Goal: Information Seeking & Learning: Learn about a topic

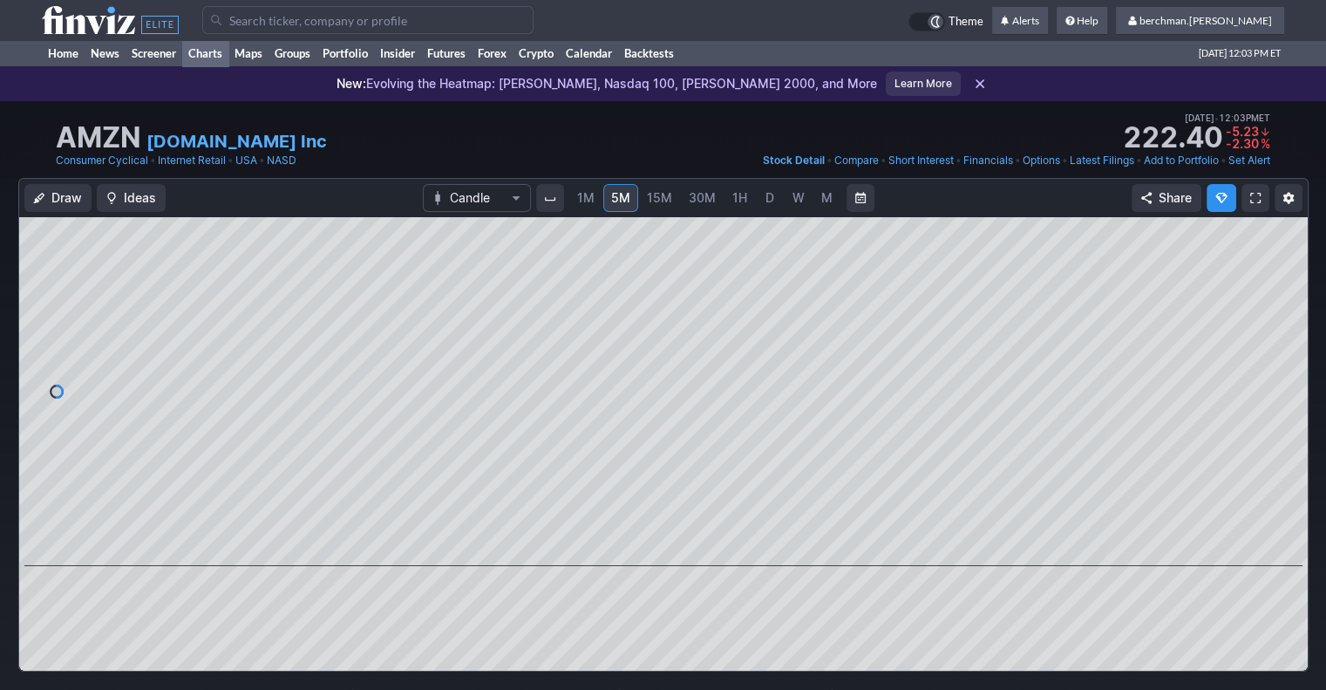
click at [217, 57] on link "Charts" at bounding box center [205, 53] width 46 height 26
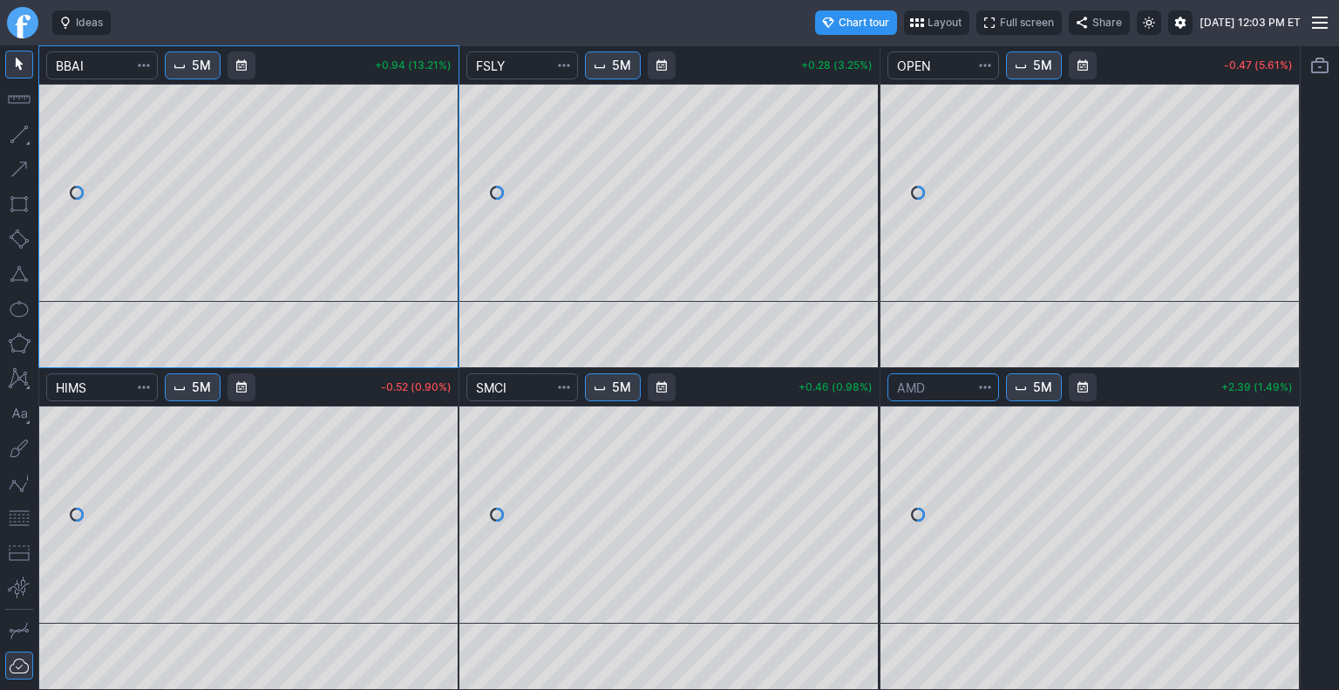
click at [936, 393] on input "Search" at bounding box center [944, 387] width 112 height 28
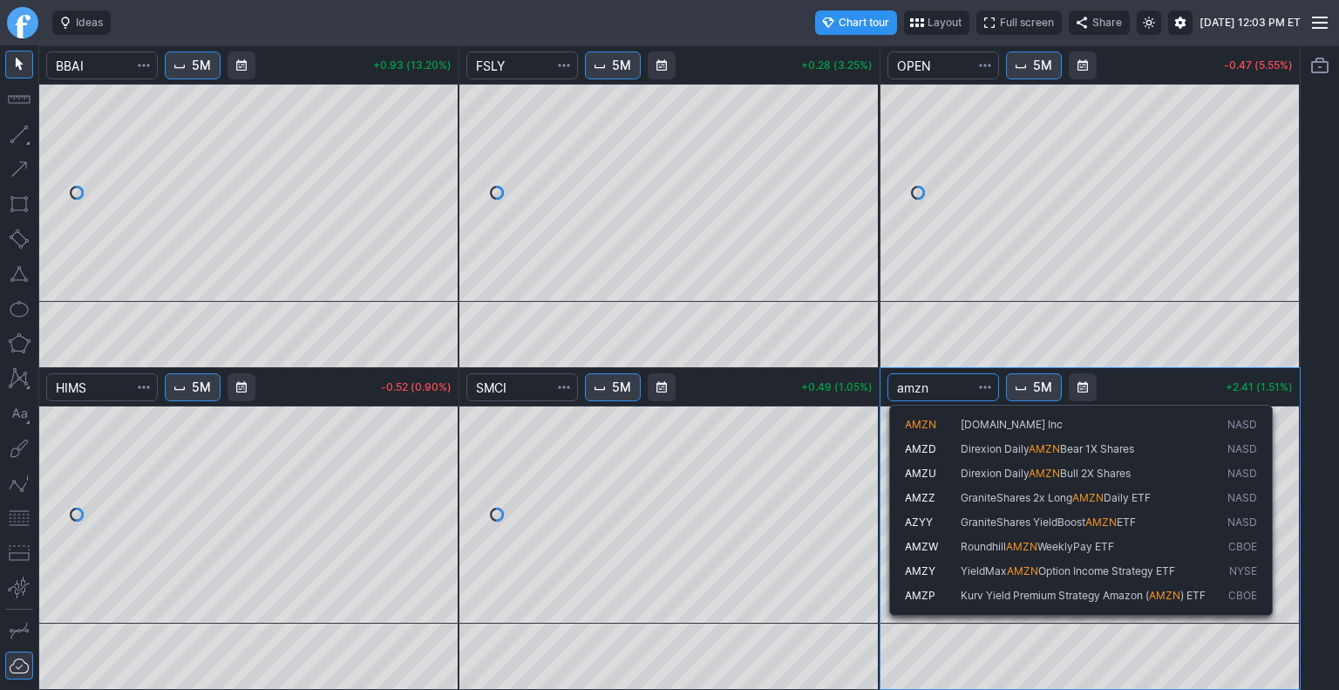
type input "amzn"
click at [949, 427] on span "AMZN" at bounding box center [933, 425] width 56 height 15
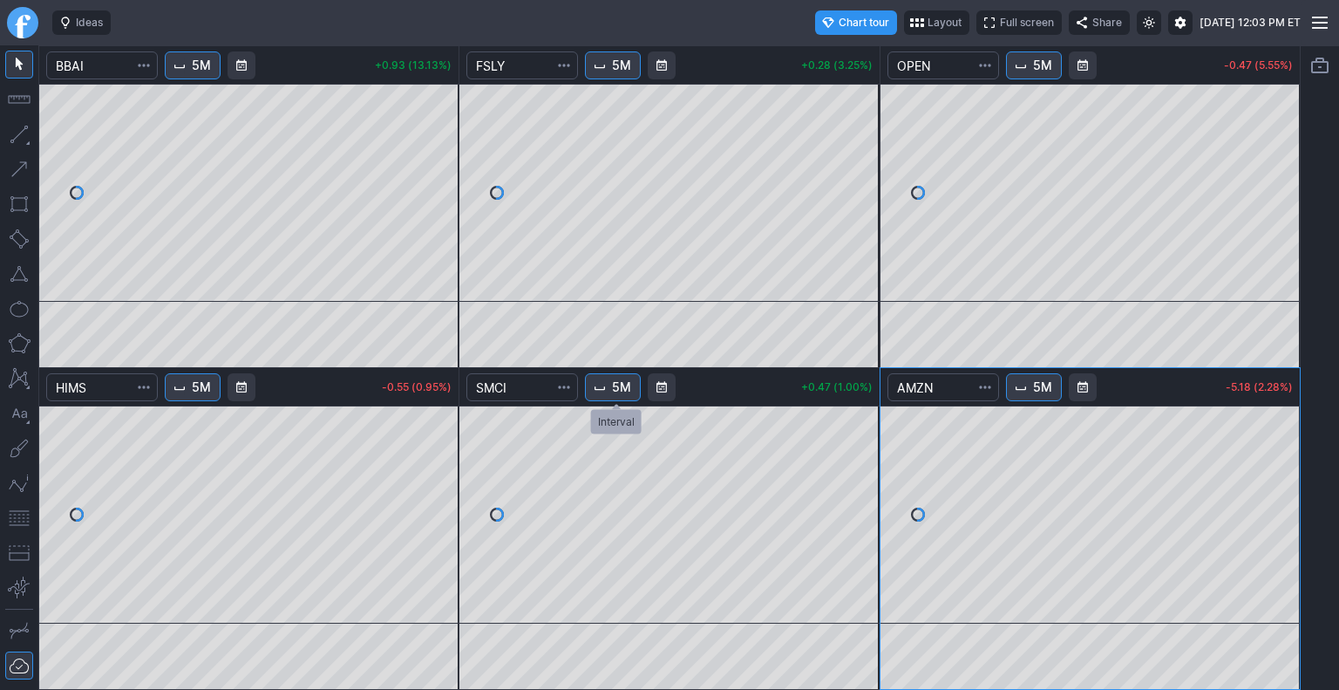
click at [599, 395] on button "5M" at bounding box center [613, 387] width 56 height 28
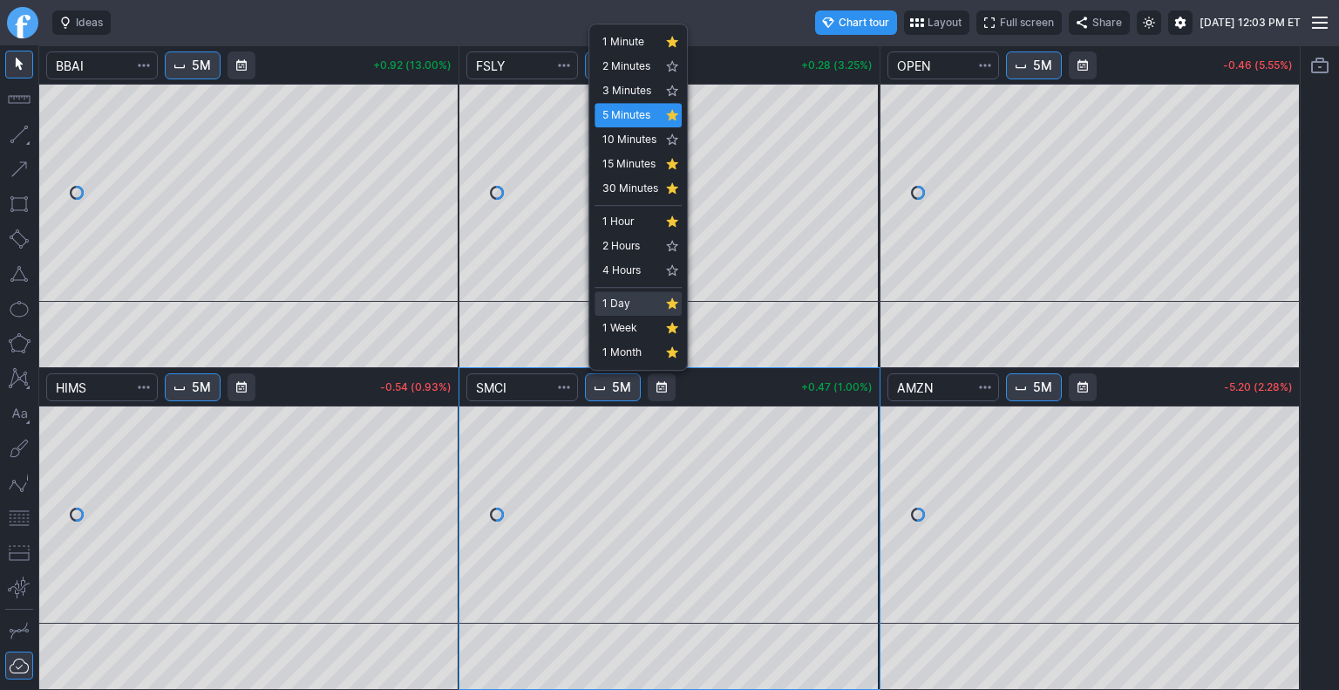
click at [623, 303] on span "1 Day" at bounding box center [630, 303] width 56 height 17
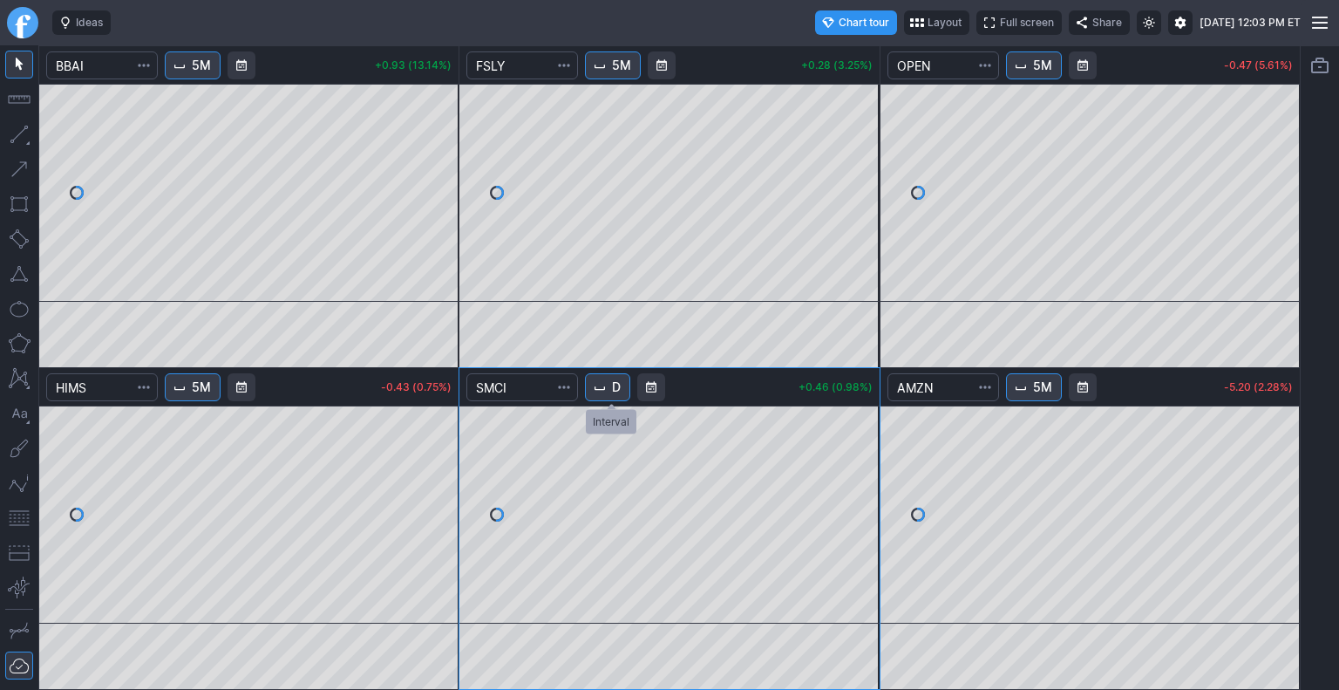
click at [624, 388] on button "D" at bounding box center [607, 387] width 45 height 28
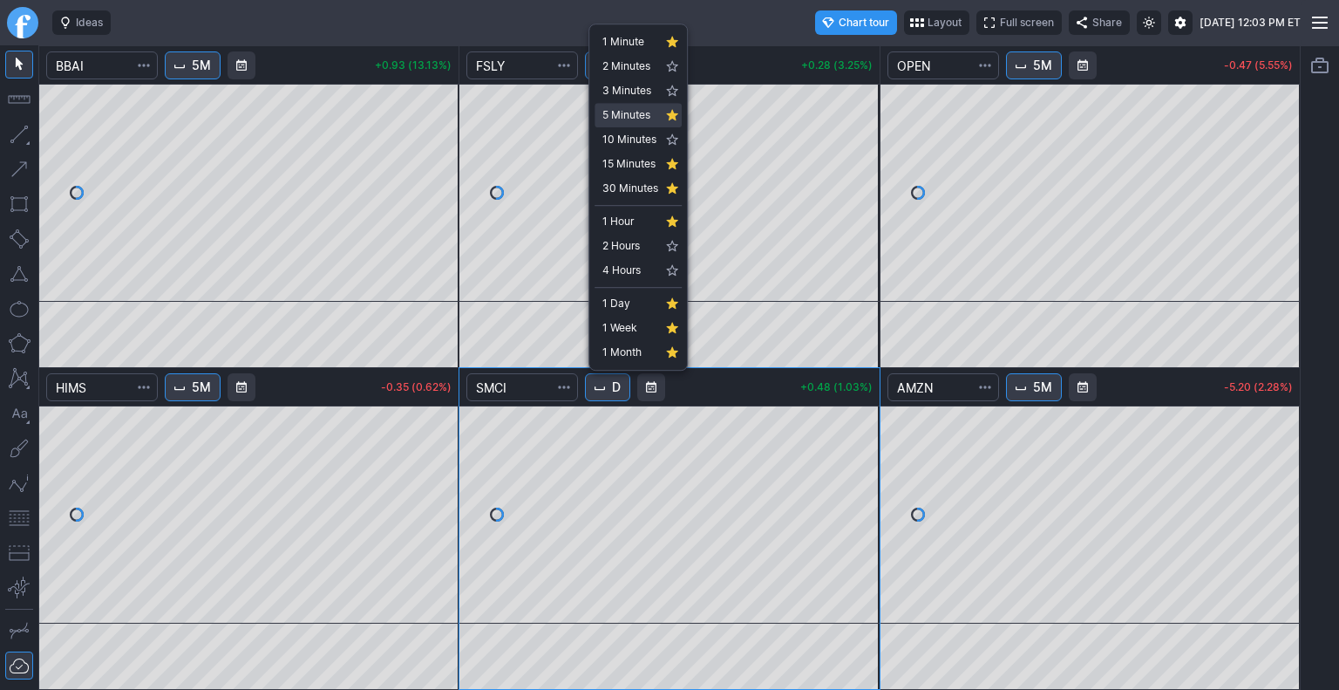
click at [632, 108] on span "5 Minutes" at bounding box center [630, 114] width 56 height 17
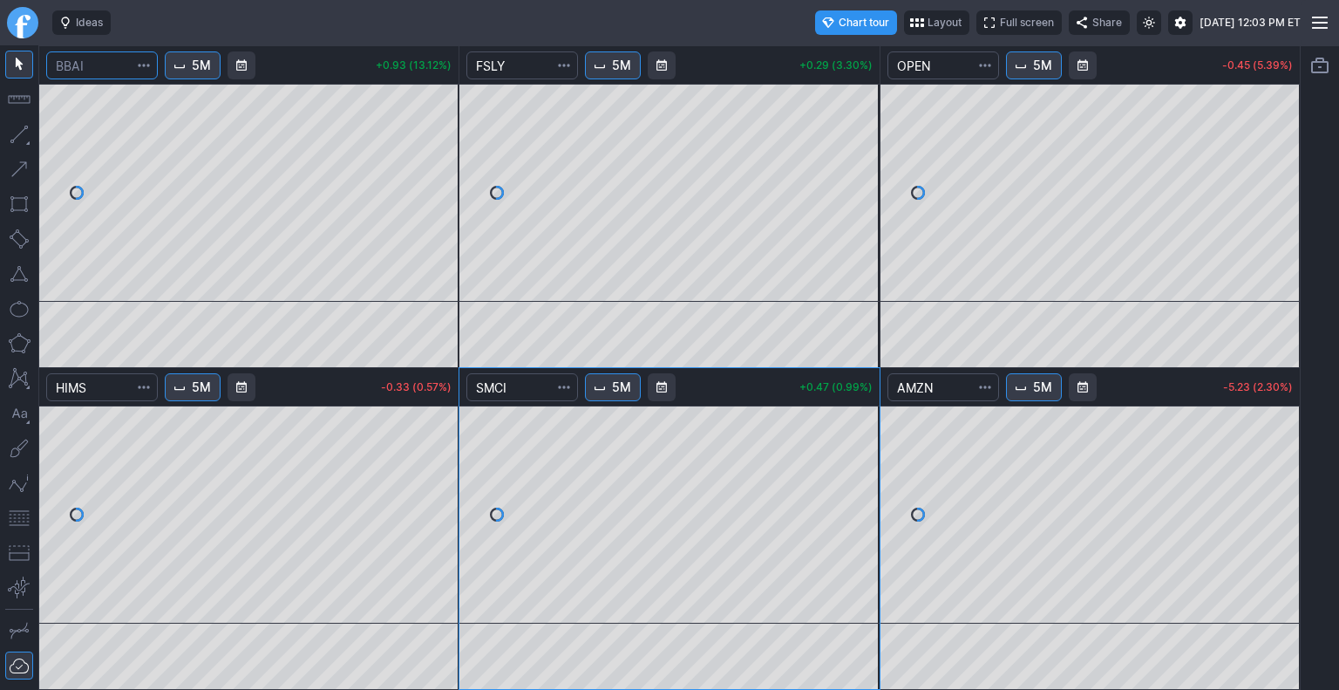
click at [91, 58] on input "Search" at bounding box center [102, 65] width 112 height 28
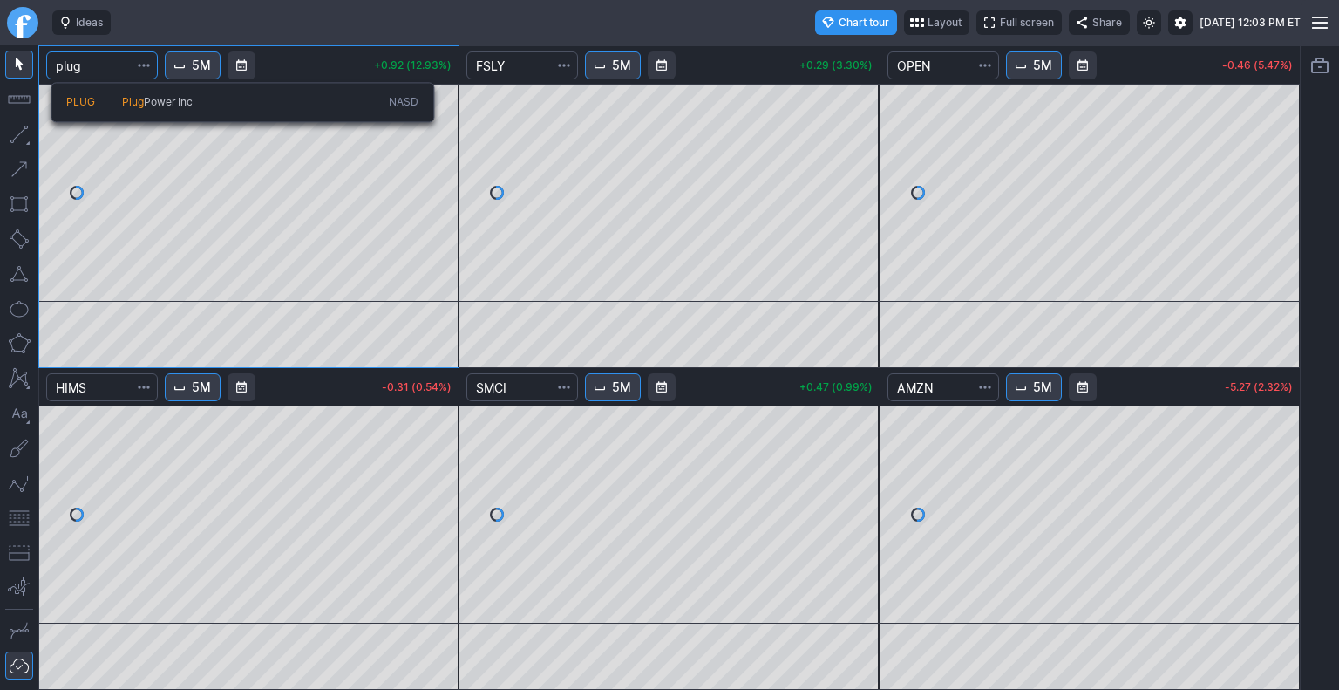
type input "plug"
click at [110, 104] on span "PLUG" at bounding box center [94, 102] width 56 height 15
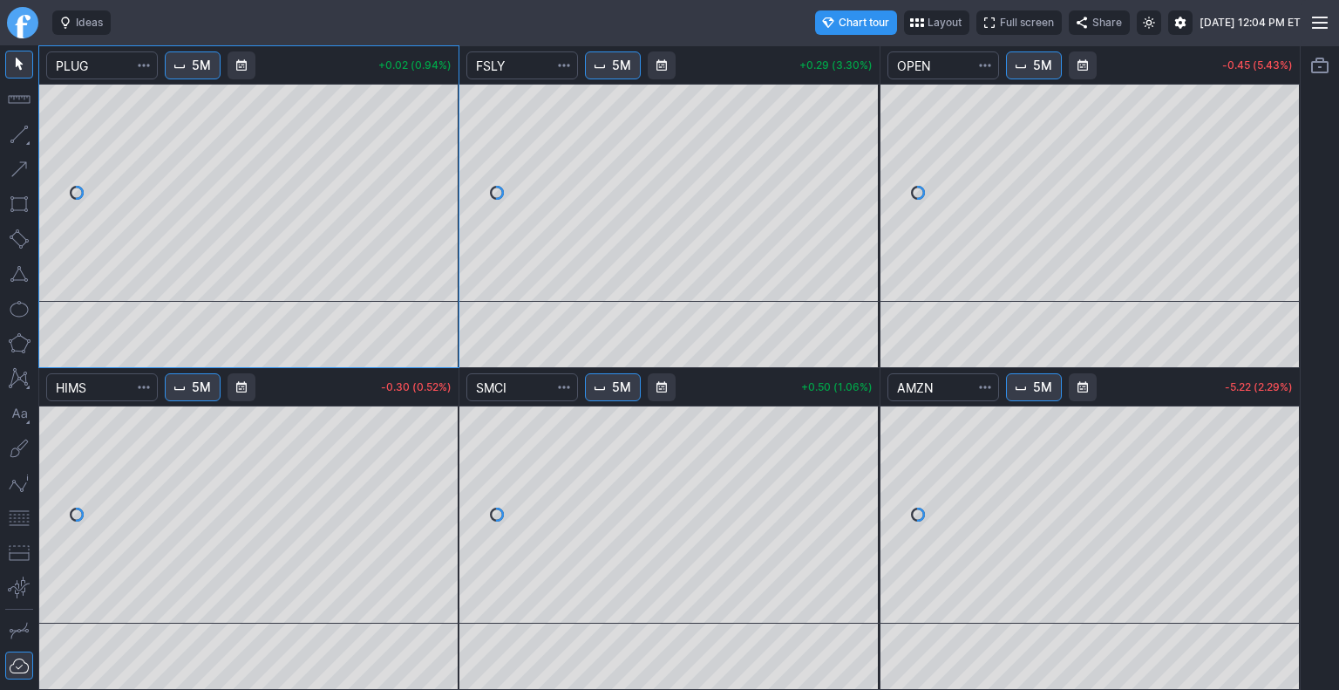
click at [20, 24] on link "Finviz.com" at bounding box center [22, 22] width 31 height 31
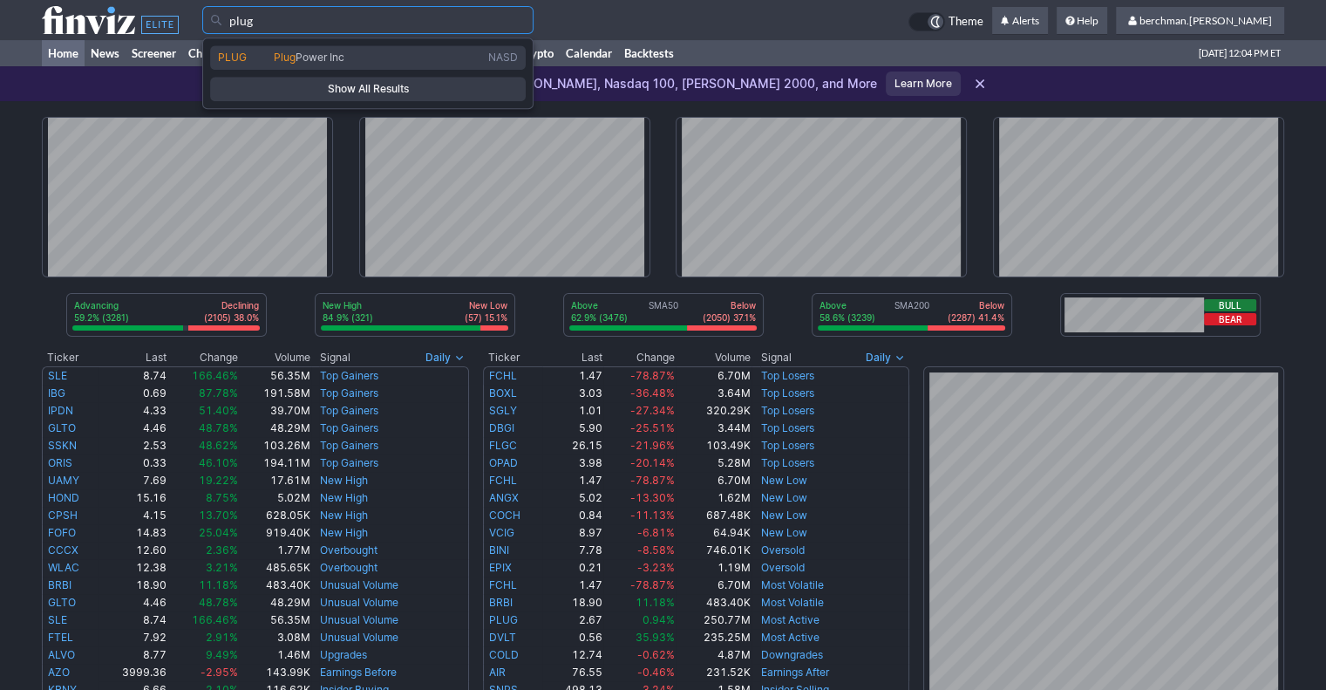
click at [321, 49] on link "PLUG Plug Power Inc NASD" at bounding box center [368, 57] width 316 height 24
type input "PLUG"
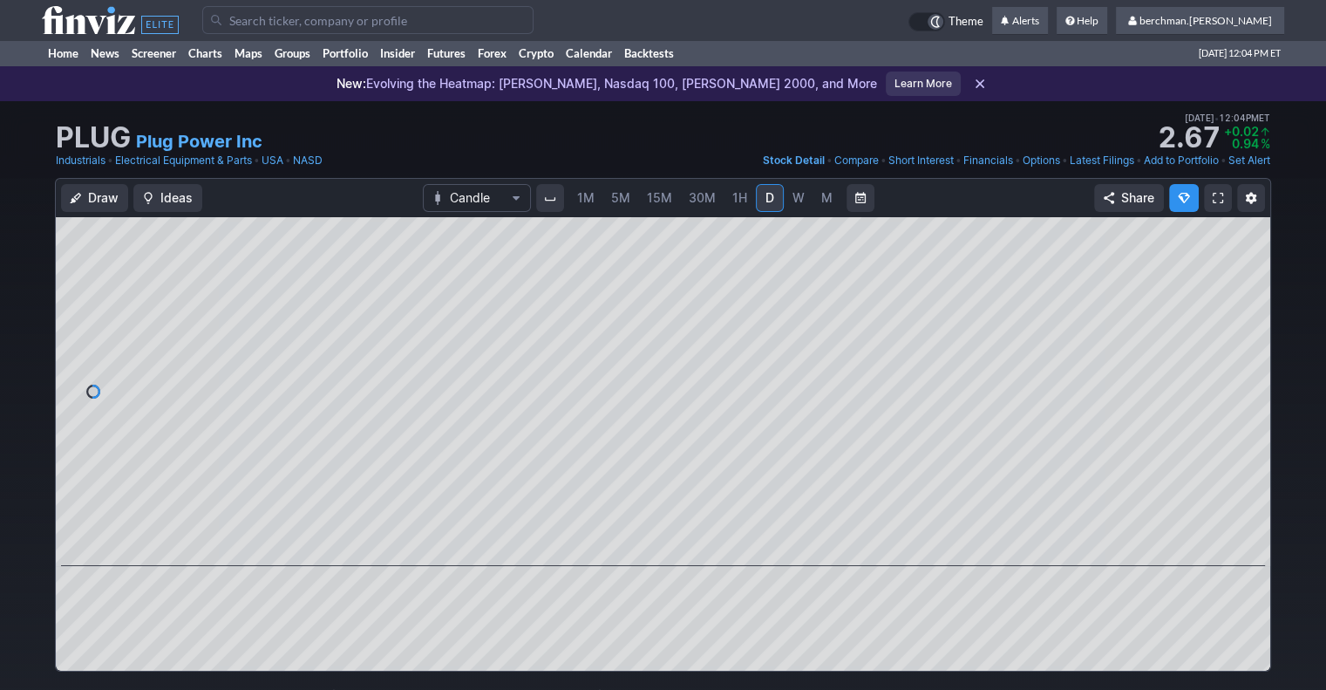
click at [321, 24] on input "Search" at bounding box center [367, 20] width 331 height 28
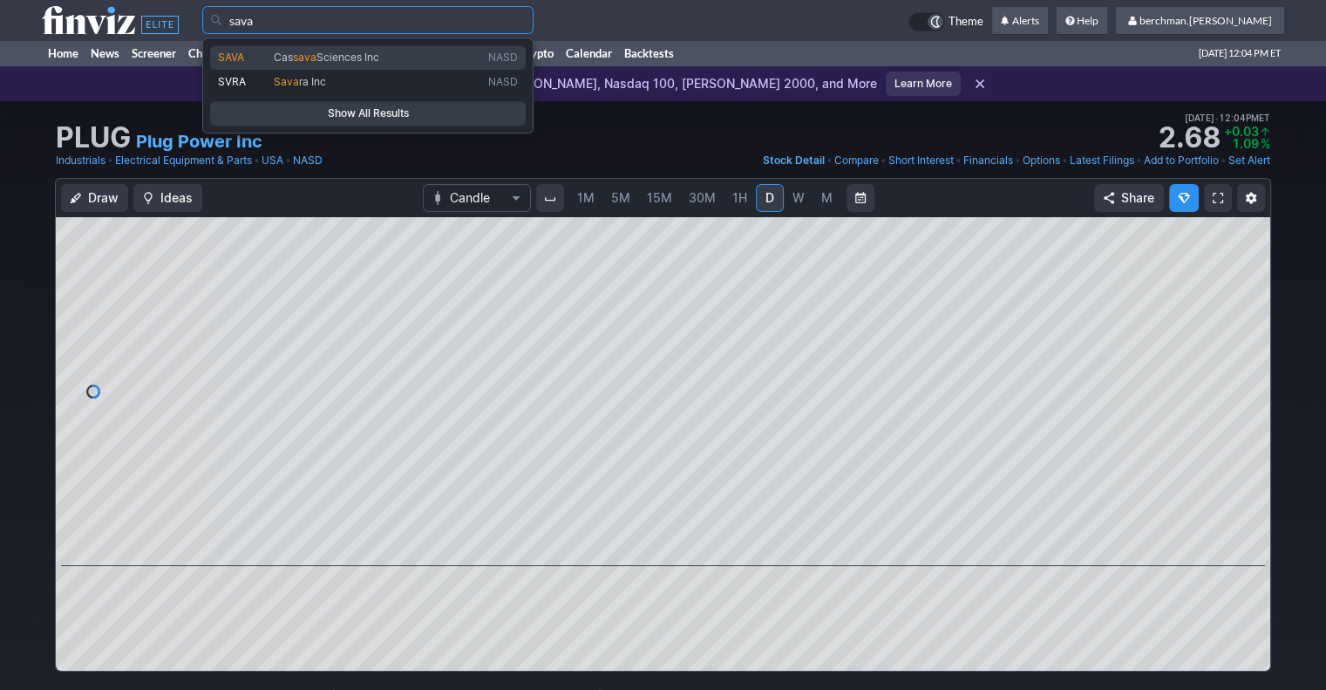
click at [303, 58] on span "sava" at bounding box center [305, 57] width 24 height 13
type input "SAVA"
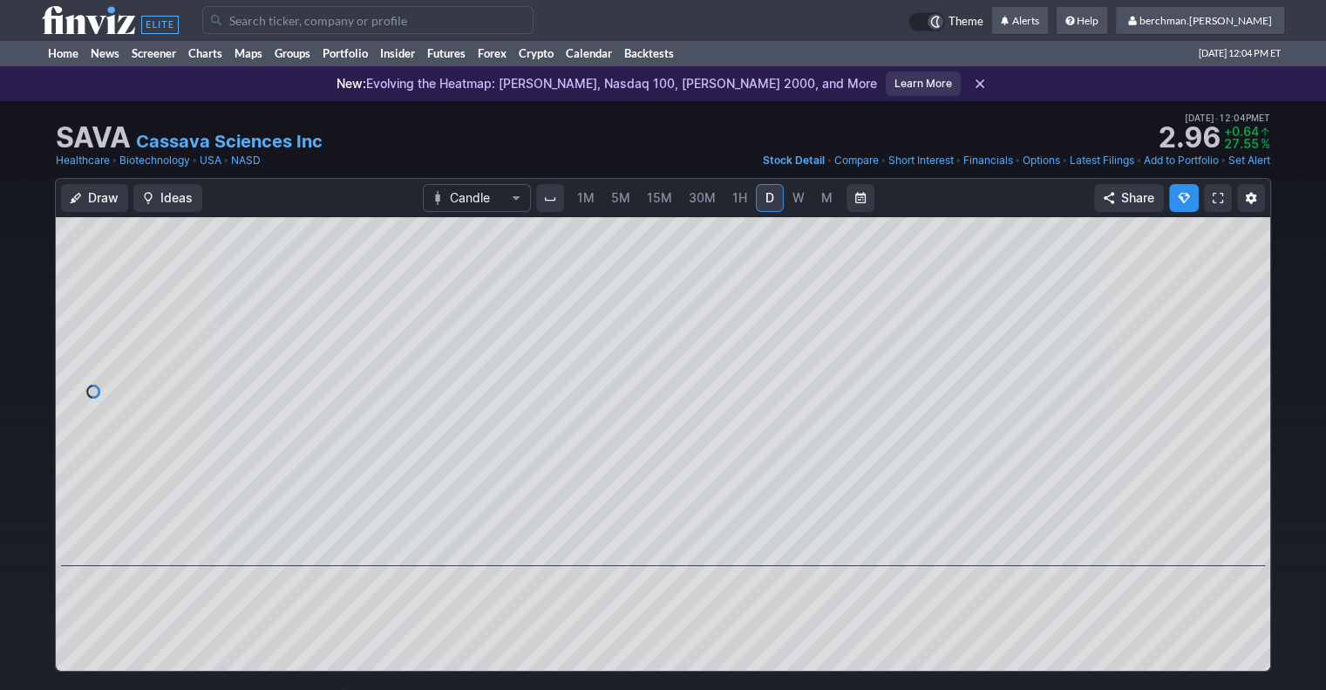
click at [616, 201] on span "5M" at bounding box center [620, 197] width 19 height 15
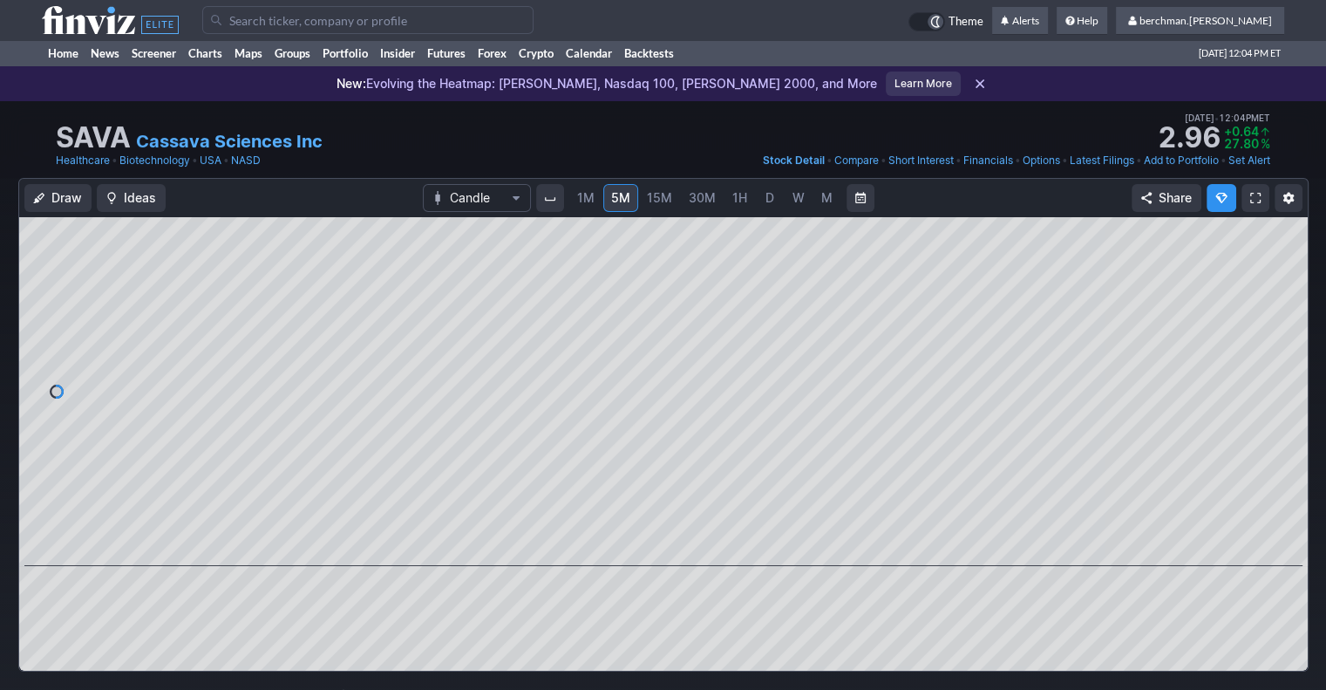
click at [444, 20] on input "Search" at bounding box center [367, 20] width 331 height 28
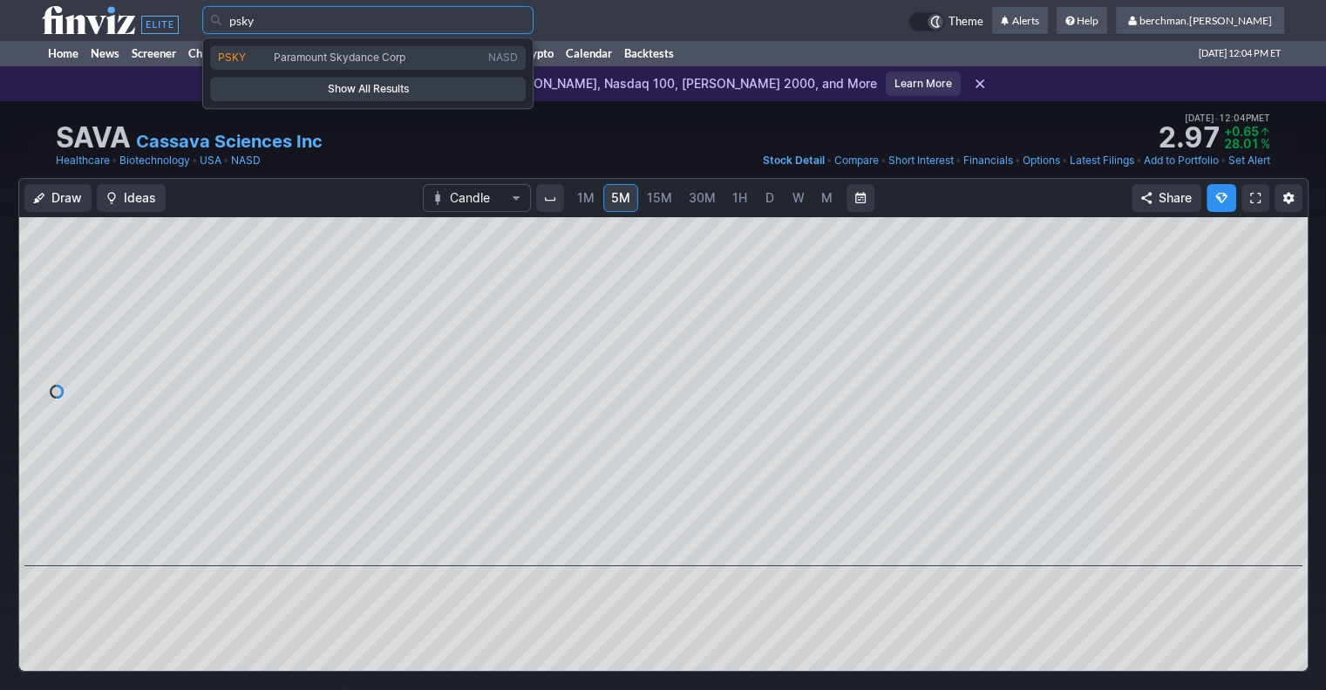
click at [398, 59] on span "Paramount Skydance Corp" at bounding box center [340, 57] width 132 height 13
type input "PSKY"
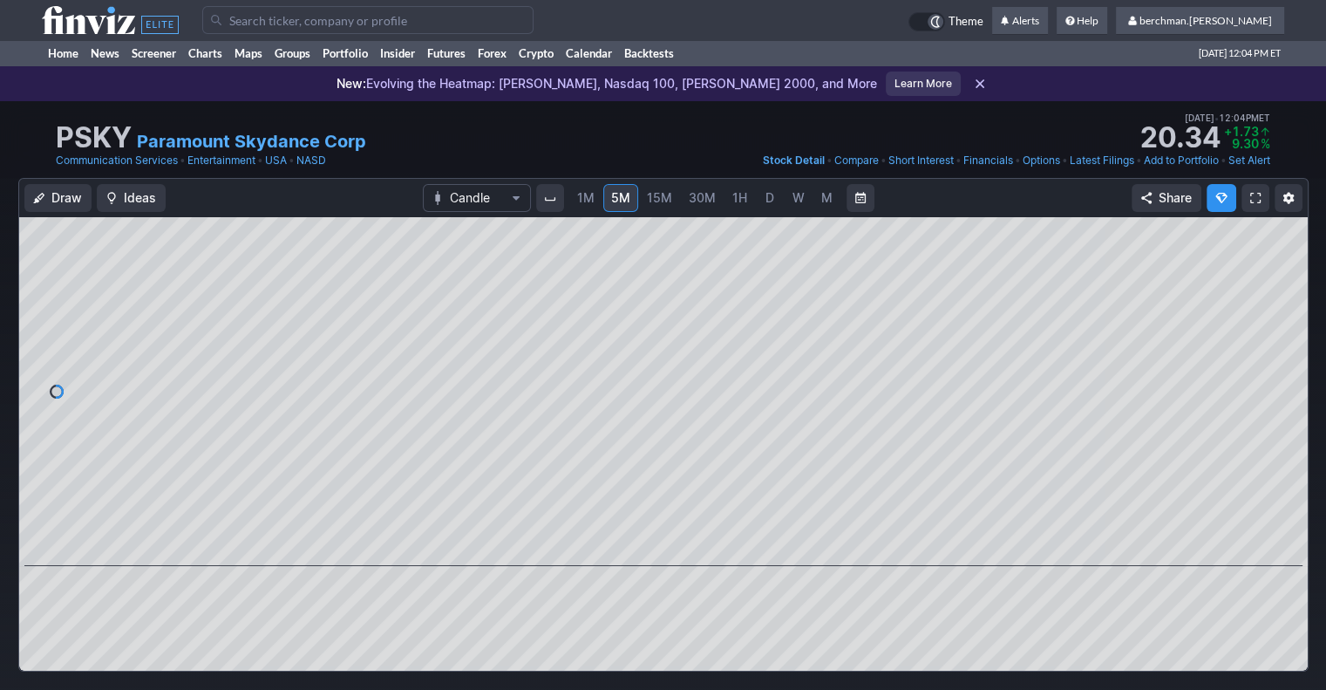
click at [770, 194] on span "D" at bounding box center [770, 197] width 9 height 15
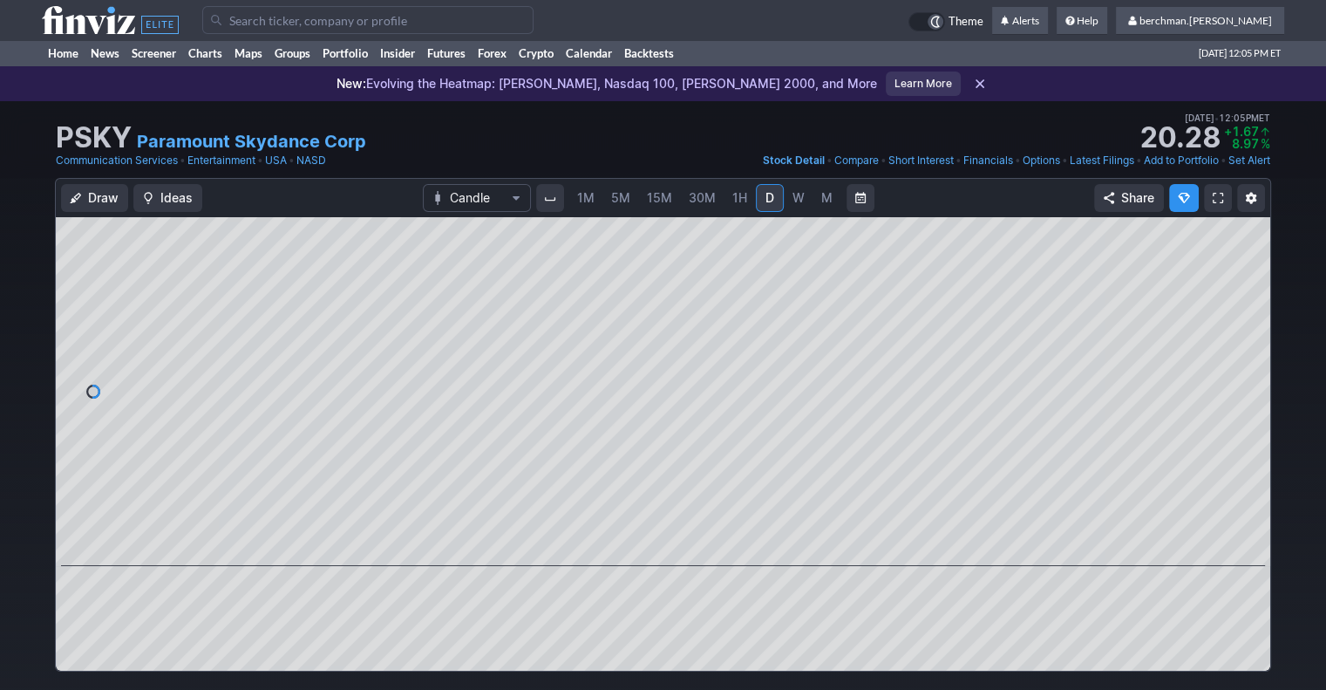
click at [796, 194] on span "W" at bounding box center [799, 197] width 12 height 15
click at [759, 201] on link "D" at bounding box center [770, 198] width 28 height 28
click at [321, 17] on input "Search" at bounding box center [367, 20] width 331 height 28
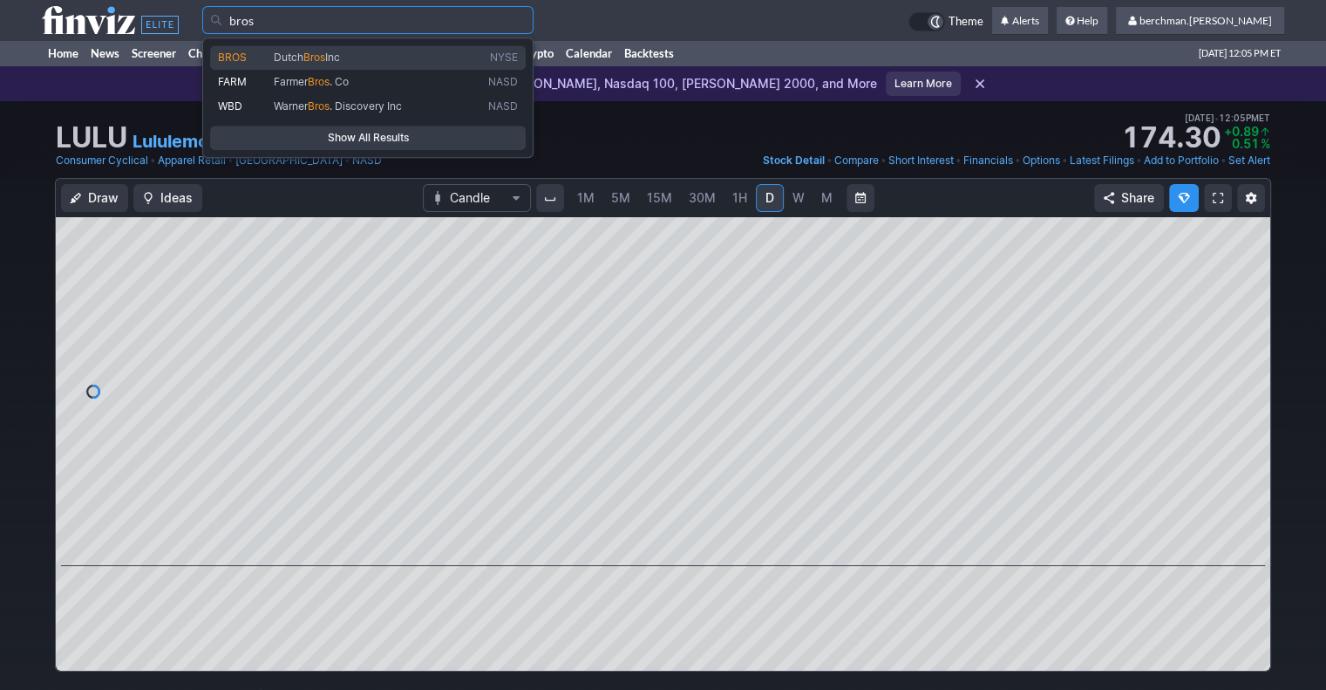
click at [321, 60] on span "Bros" at bounding box center [314, 57] width 22 height 13
type input "BROS"
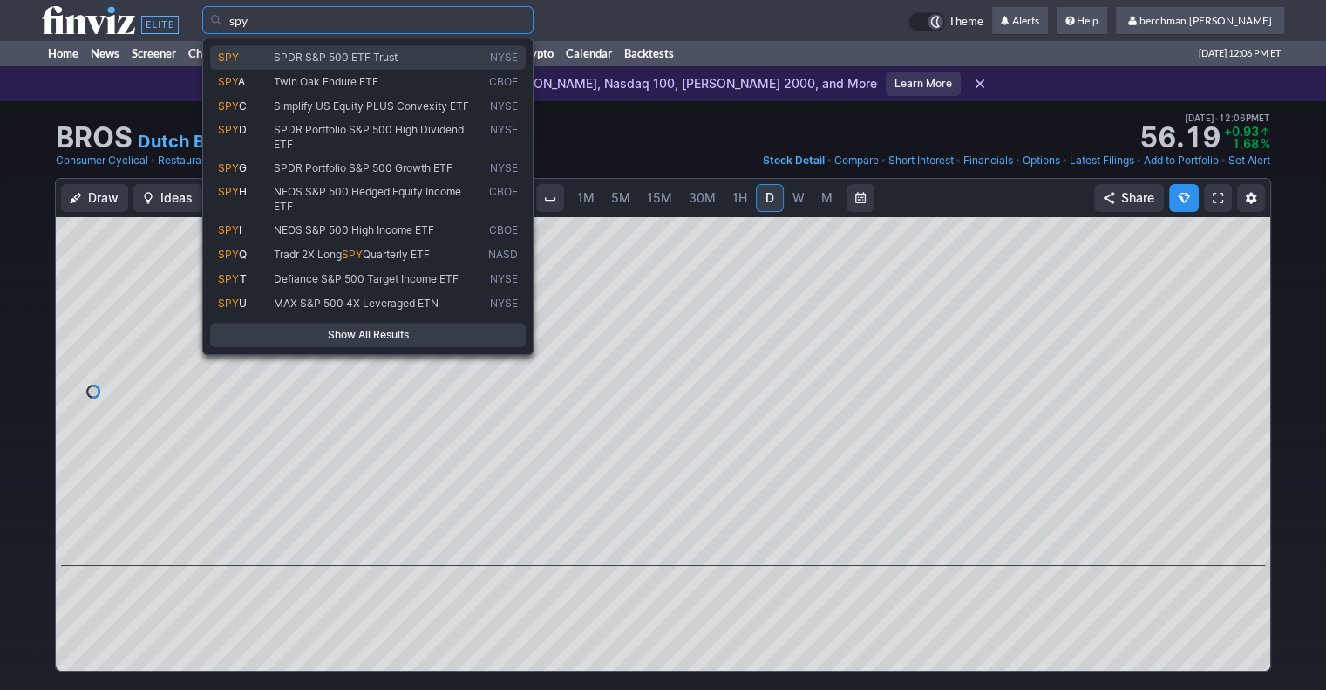
click at [302, 58] on span "SPDR S&P 500 ETF Trust" at bounding box center [336, 57] width 124 height 13
type input "SPY"
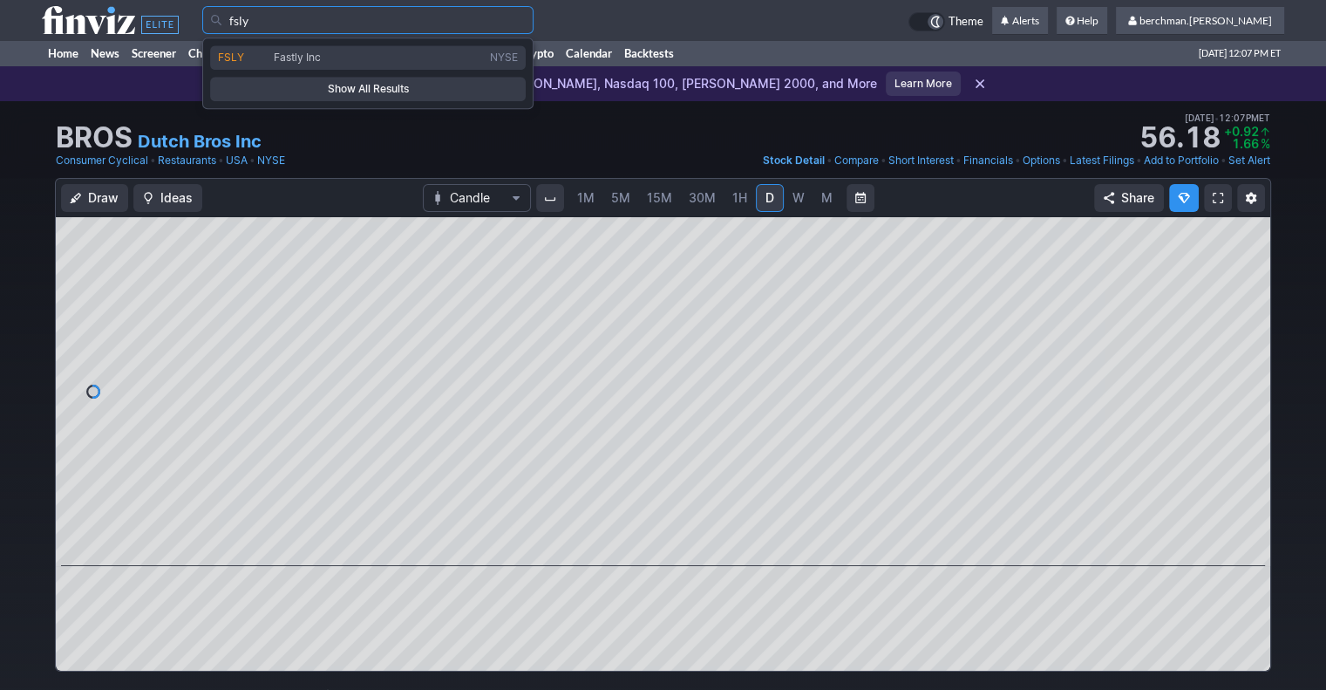
click at [432, 62] on span "Fastly Inc" at bounding box center [378, 58] width 216 height 14
type input "FSLY"
